Goal: Task Accomplishment & Management: Use online tool/utility

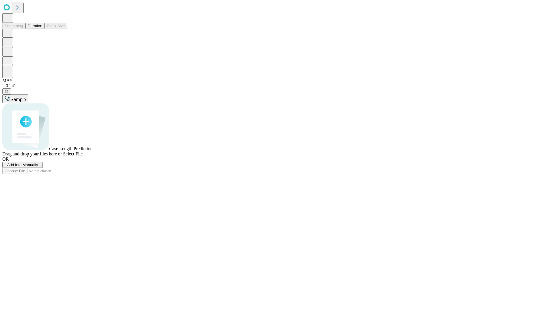
click at [42, 29] on button "Duration" at bounding box center [34, 26] width 19 height 6
click at [38, 167] on span "Add Info Manually" at bounding box center [22, 165] width 31 height 4
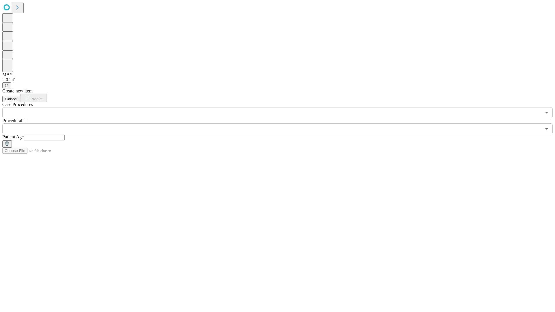
click at [65, 135] on input "text" at bounding box center [44, 138] width 41 height 6
type input "**"
click at [282, 123] on input "text" at bounding box center [271, 128] width 539 height 11
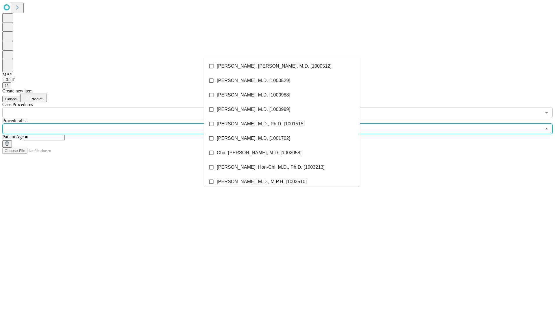
click at [282, 66] on li "[PERSON_NAME], [PERSON_NAME], M.D. [1000512]" at bounding box center [282, 66] width 156 height 14
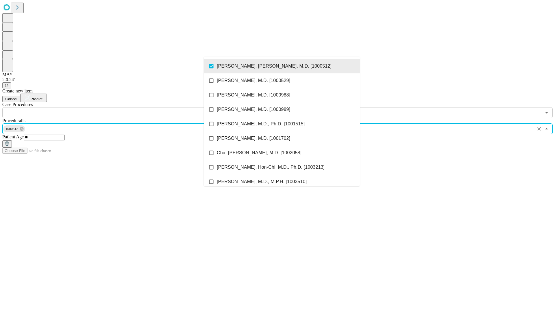
click at [121, 107] on input "text" at bounding box center [271, 112] width 539 height 11
